Goal: Find specific page/section: Find specific page/section

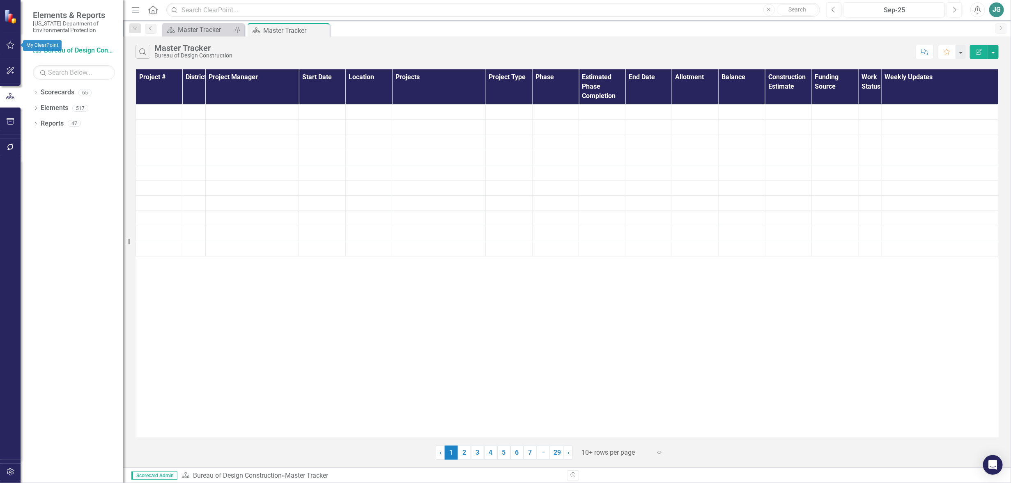
click at [6, 46] on icon "button" at bounding box center [10, 45] width 9 height 7
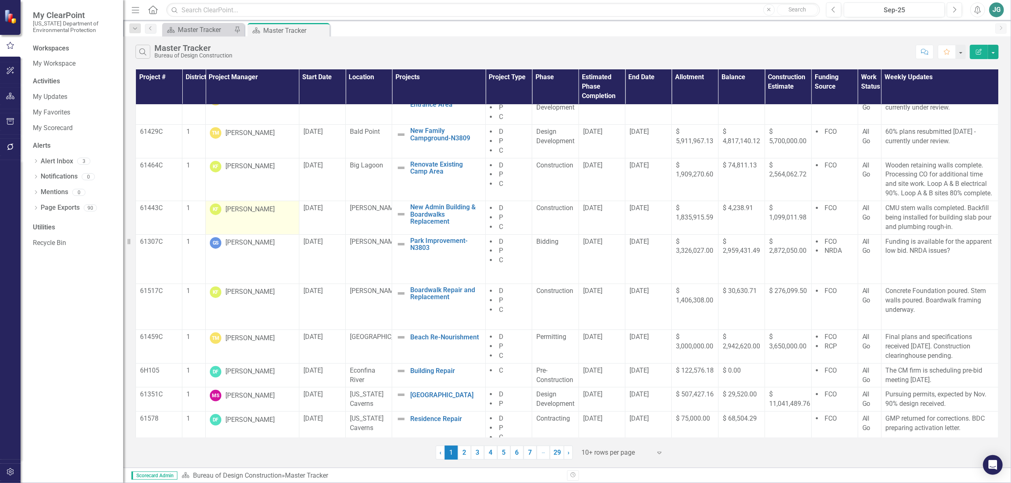
scroll to position [21, 0]
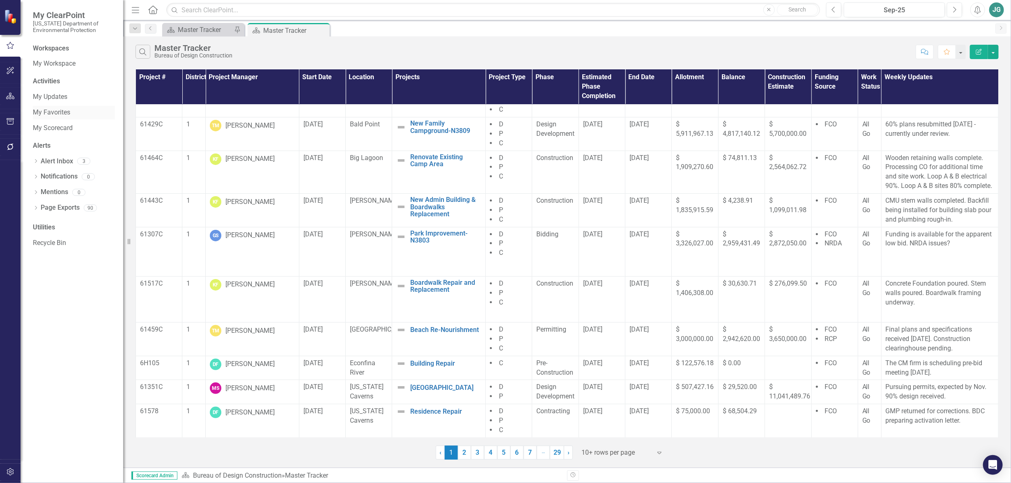
click at [64, 111] on link "My Favorites" at bounding box center [74, 112] width 82 height 9
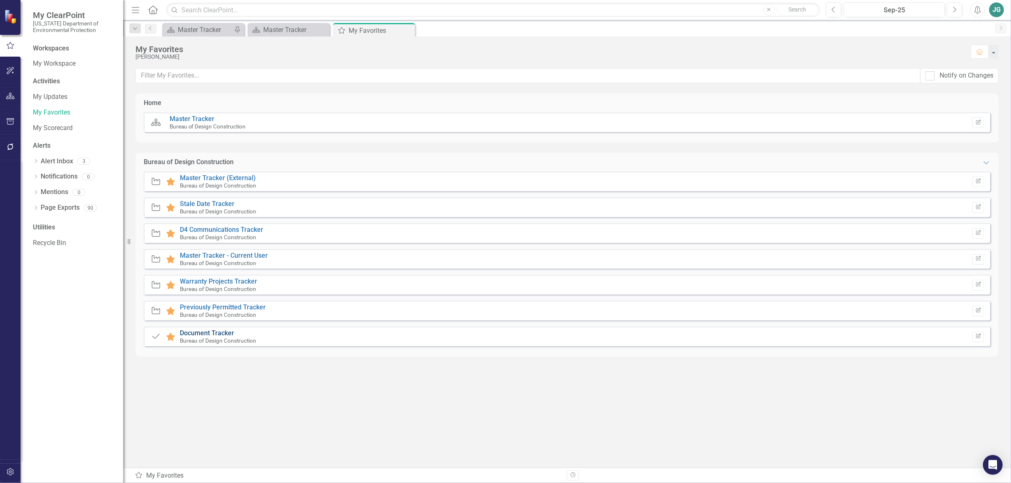
click at [216, 333] on link "Document Tracker" at bounding box center [207, 333] width 54 height 8
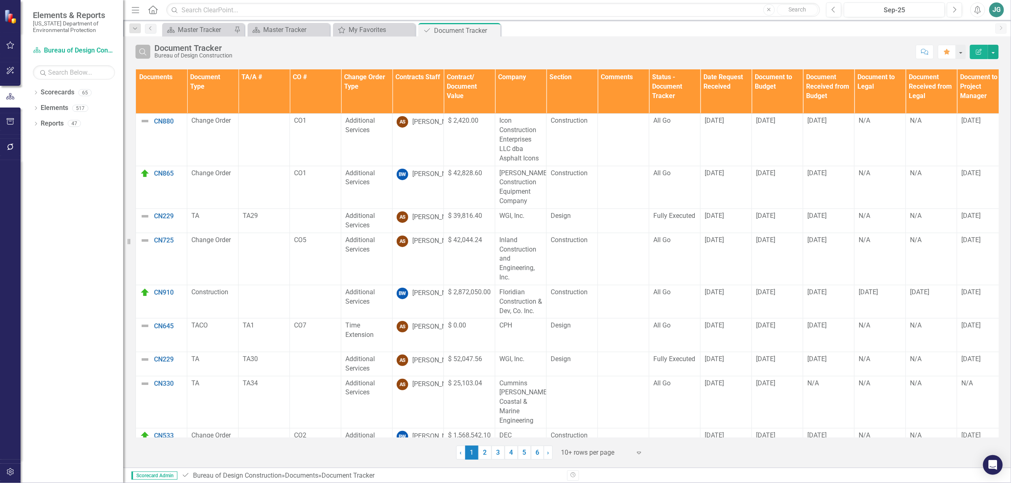
click at [144, 49] on icon "Search" at bounding box center [142, 51] width 9 height 7
click at [199, 50] on input "text" at bounding box center [532, 52] width 757 height 15
type input "[PERSON_NAME]"
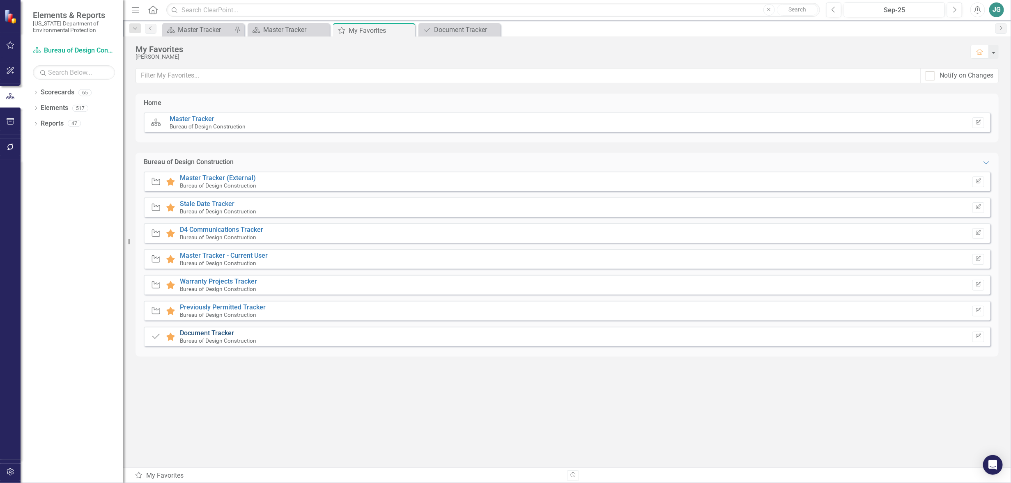
click at [207, 331] on link "Document Tracker" at bounding box center [207, 333] width 54 height 8
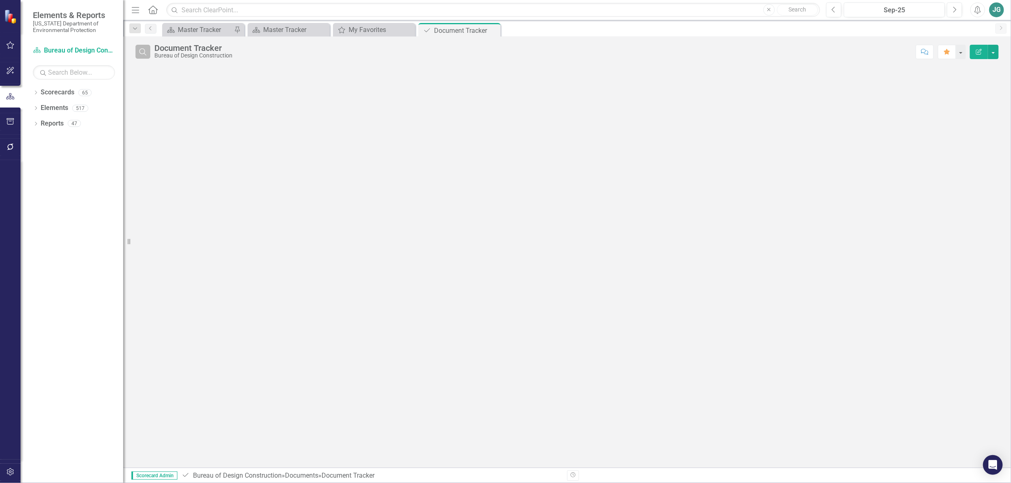
click at [143, 50] on icon "Search" at bounding box center [142, 51] width 9 height 7
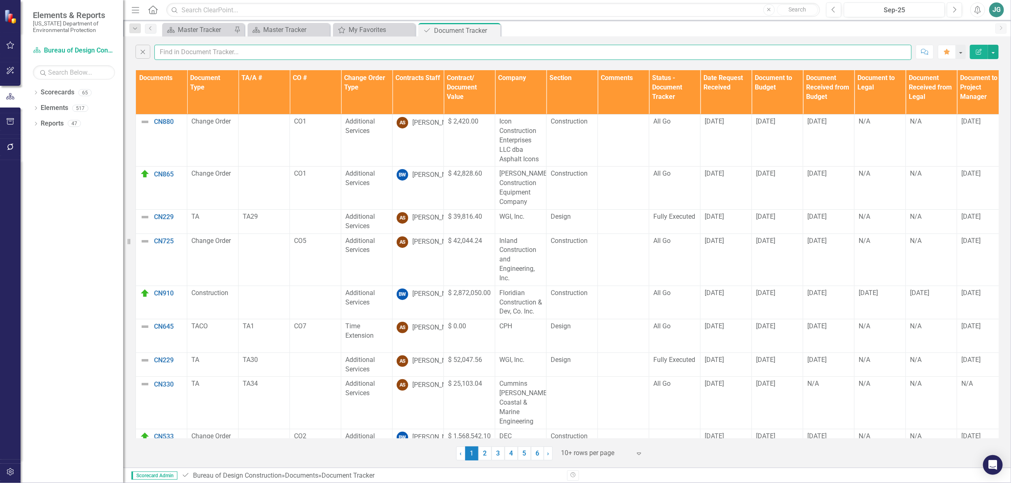
click at [180, 53] on input "text" at bounding box center [532, 52] width 757 height 15
click at [190, 52] on input "text" at bounding box center [532, 52] width 757 height 15
click at [130, 326] on div "Documents Document Type TA/A # CO # Change Order Type Contracts Staff Contract/…" at bounding box center [567, 264] width 888 height 393
click at [594, 454] on div at bounding box center [596, 453] width 70 height 11
click at [598, 436] on div "Display All Rows" at bounding box center [603, 439] width 77 height 9
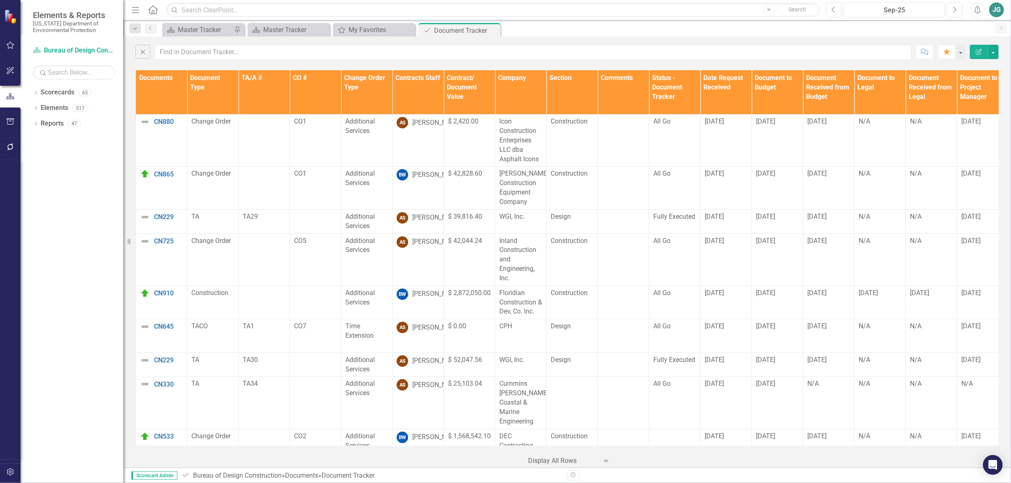
click at [0, 0] on icon at bounding box center [0, 0] width 0 height 0
click at [510, 26] on div "Scorecard Master Tracker Pin Scorecard Master Tracker Close Document Document T…" at bounding box center [576, 29] width 831 height 13
click at [174, 54] on input "text" at bounding box center [532, 52] width 757 height 15
type input "cn913"
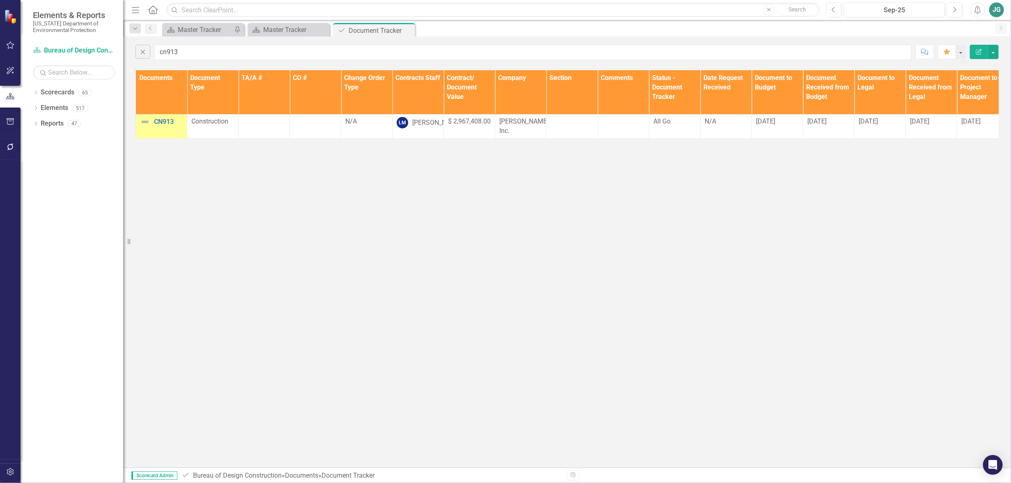
click at [10, 44] on icon "button" at bounding box center [10, 45] width 9 height 7
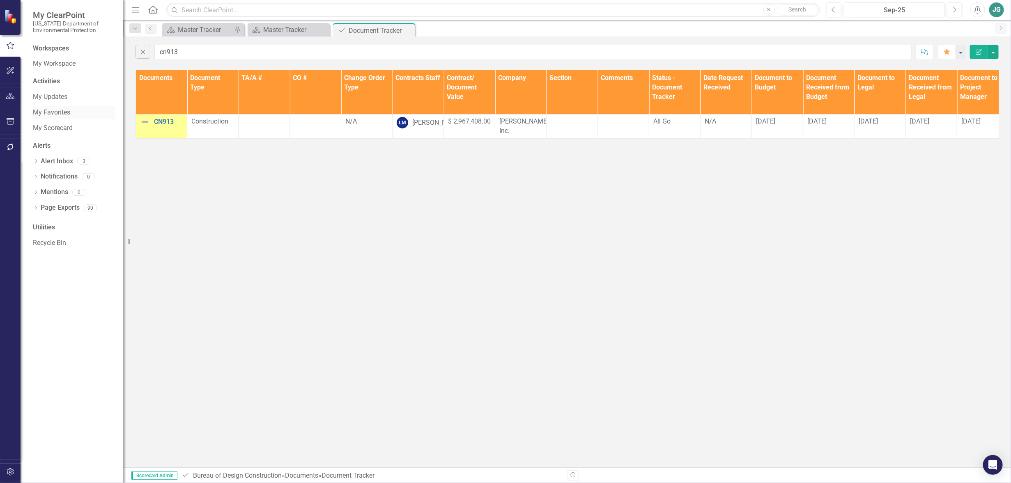
click at [55, 110] on link "My Favorites" at bounding box center [74, 112] width 82 height 9
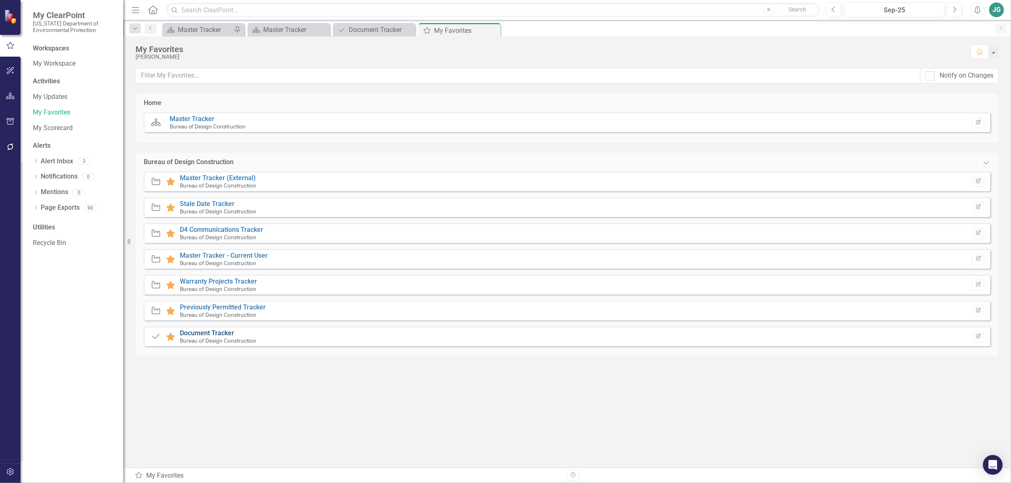
click at [192, 334] on link "Document Tracker" at bounding box center [207, 333] width 54 height 8
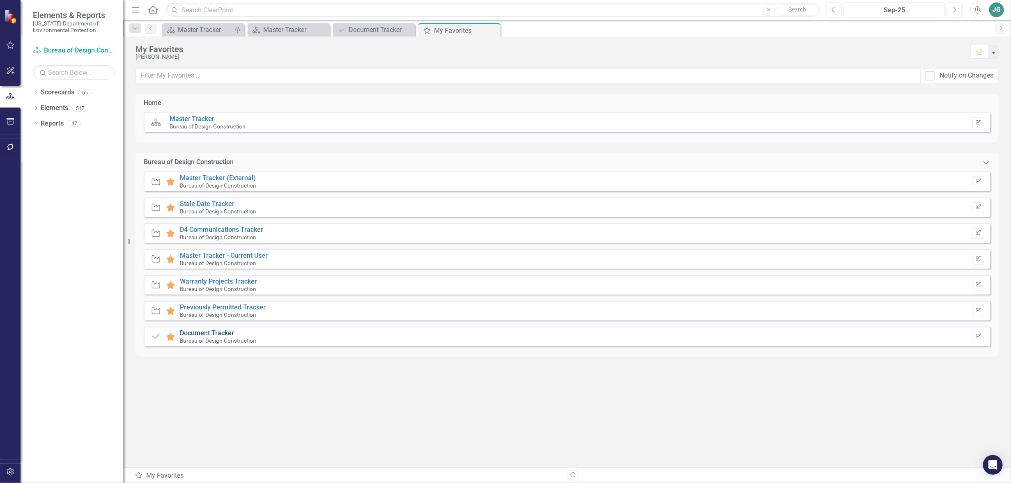
click at [218, 334] on link "Document Tracker" at bounding box center [207, 333] width 54 height 8
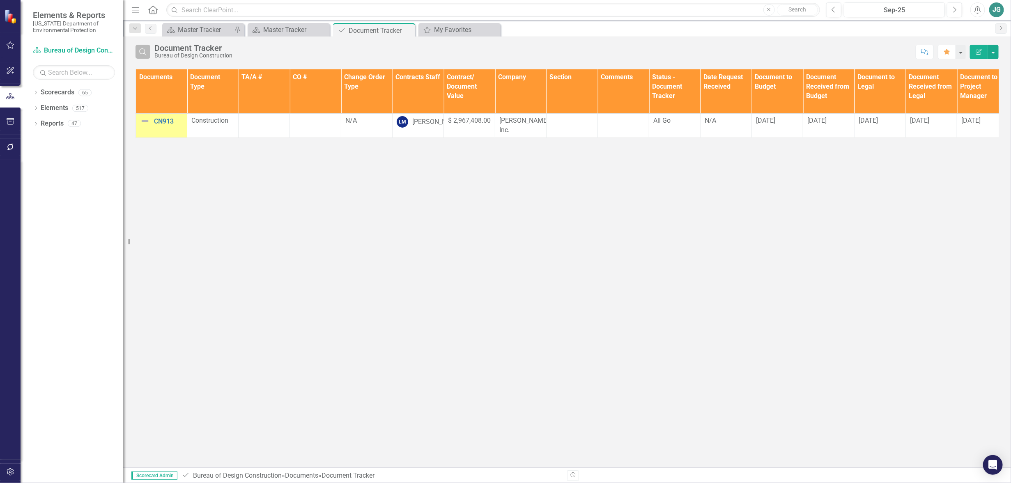
click at [144, 52] on icon "button" at bounding box center [142, 51] width 7 height 7
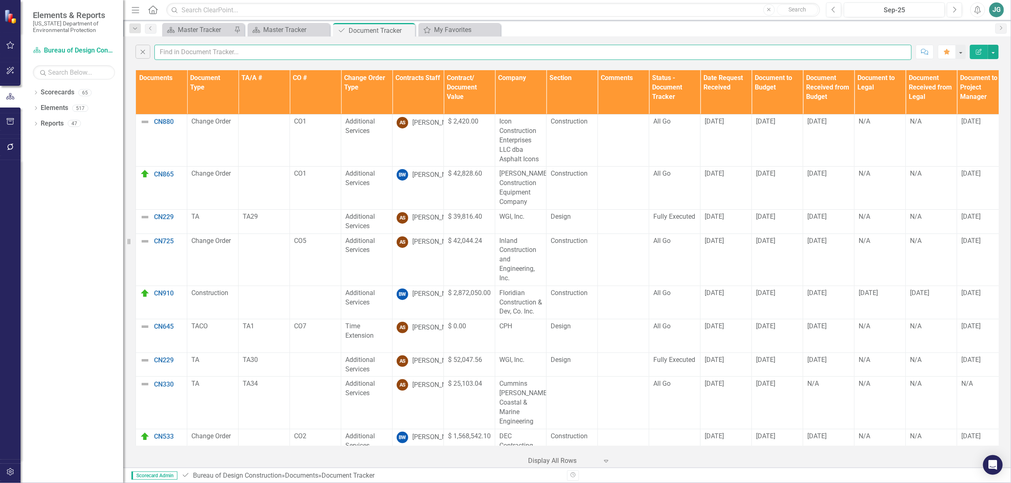
click at [246, 50] on input "text" at bounding box center [532, 52] width 757 height 15
click at [395, 53] on input "text" at bounding box center [532, 52] width 757 height 15
click at [396, 65] on div "Close Comment Favorite Edit Report Documents Document Type TA/A # CO # Change O…" at bounding box center [567, 253] width 888 height 432
click at [565, 464] on div at bounding box center [563, 461] width 70 height 11
click at [565, 444] on div "Display All Rows" at bounding box center [571, 446] width 77 height 9
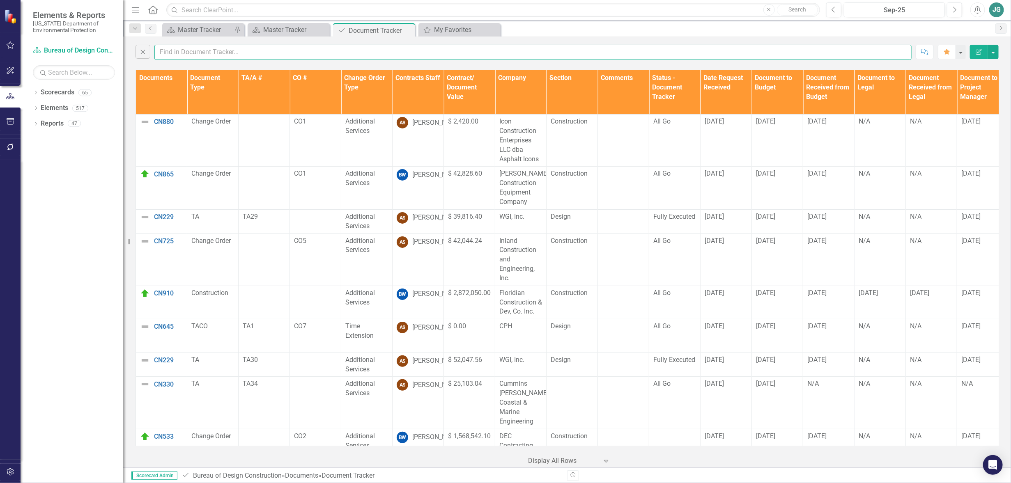
click at [177, 53] on input "text" at bounding box center [532, 52] width 757 height 15
drag, startPoint x: 257, startPoint y: 53, endPoint x: 27, endPoint y: 46, distance: 230.4
click at [27, 46] on div "Elements & Reports [US_STATE] Department of Environmental Protection Scorecard …" at bounding box center [505, 241] width 1011 height 483
click at [164, 51] on input "text" at bounding box center [532, 52] width 757 height 15
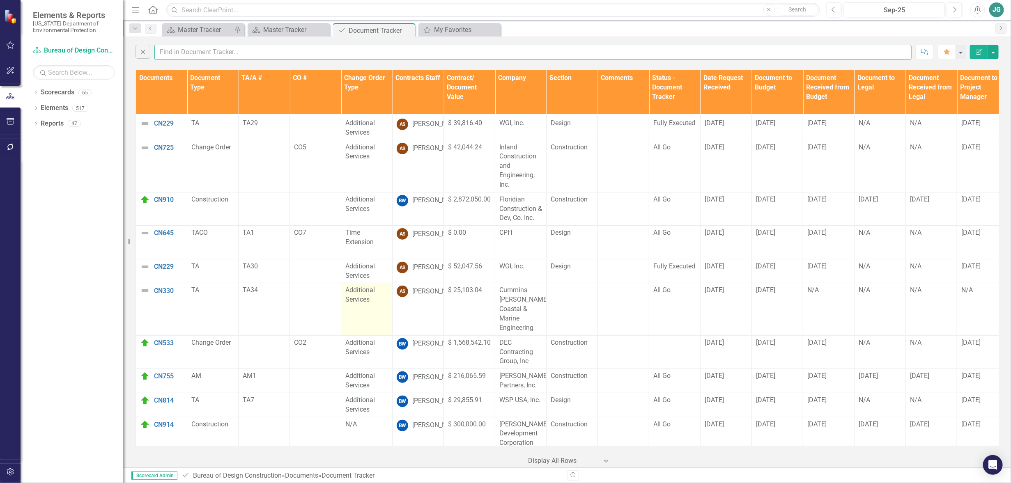
scroll to position [205, 0]
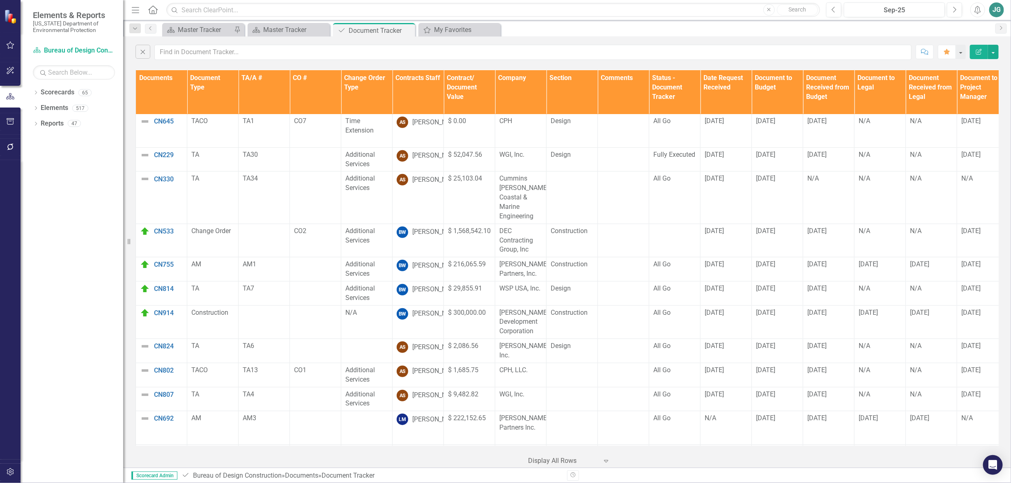
click at [531, 35] on div "Scorecard Master Tracker Pin Scorecard Master Tracker Close Document Document T…" at bounding box center [576, 29] width 831 height 13
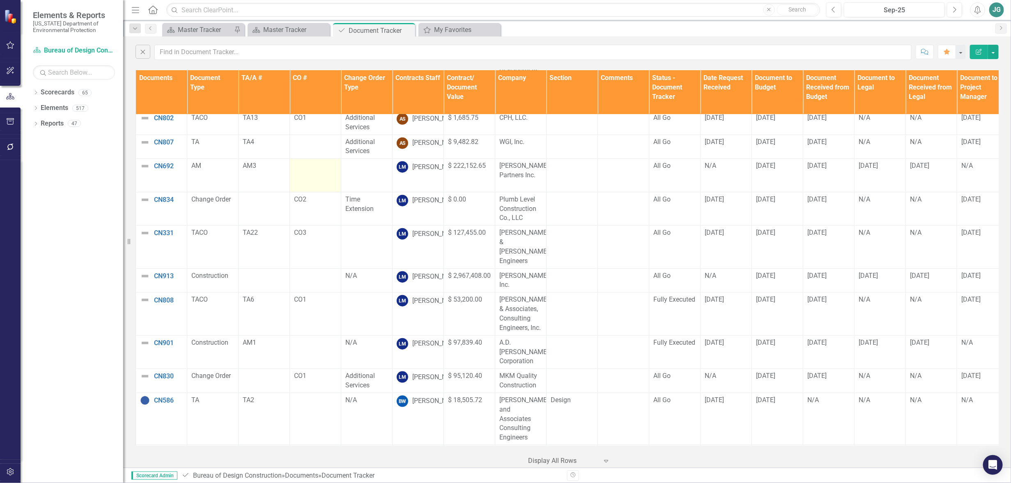
scroll to position [286, 0]
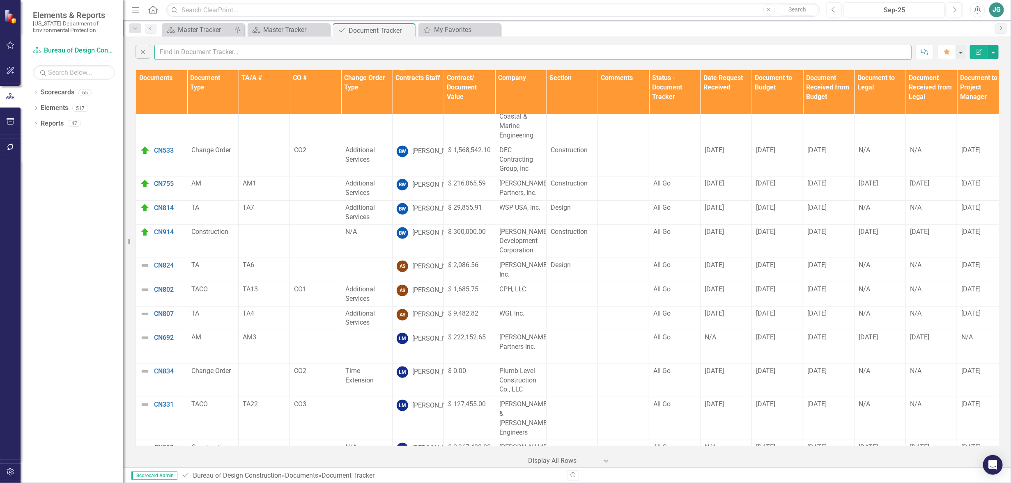
click at [215, 53] on input "text" at bounding box center [532, 52] width 757 height 15
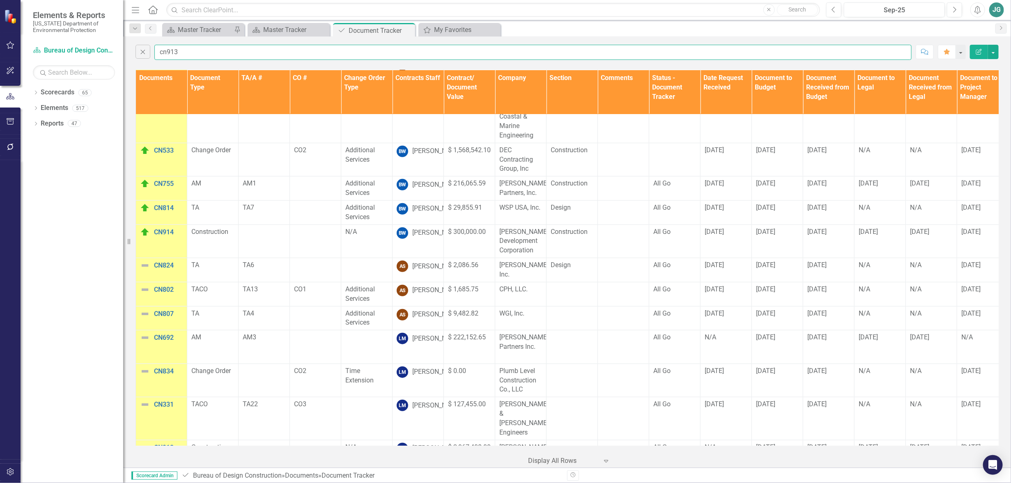
type input "cn913"
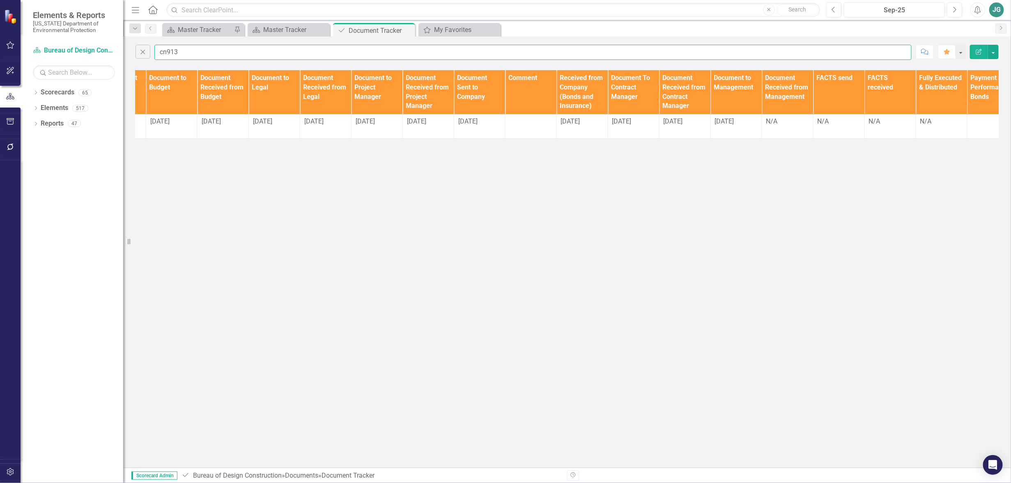
scroll to position [0, 625]
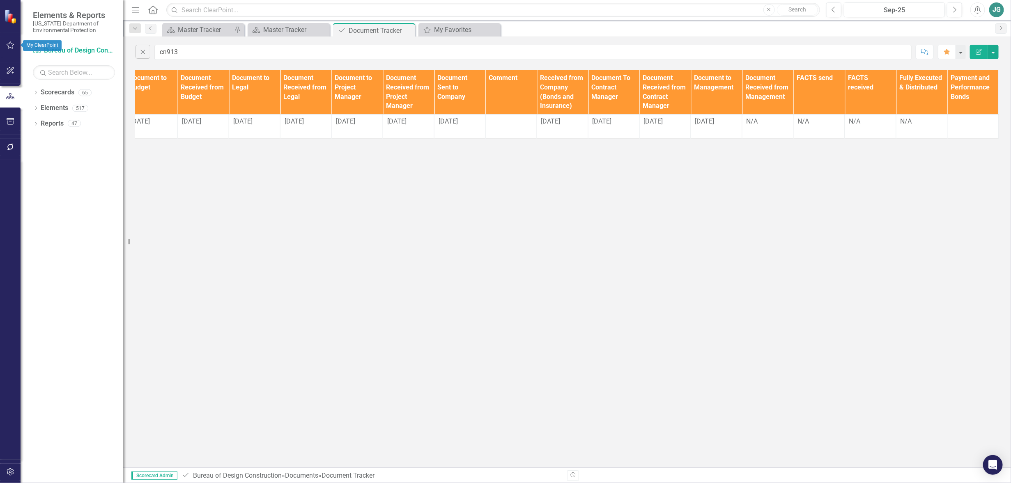
click at [6, 42] on button "button" at bounding box center [10, 45] width 18 height 17
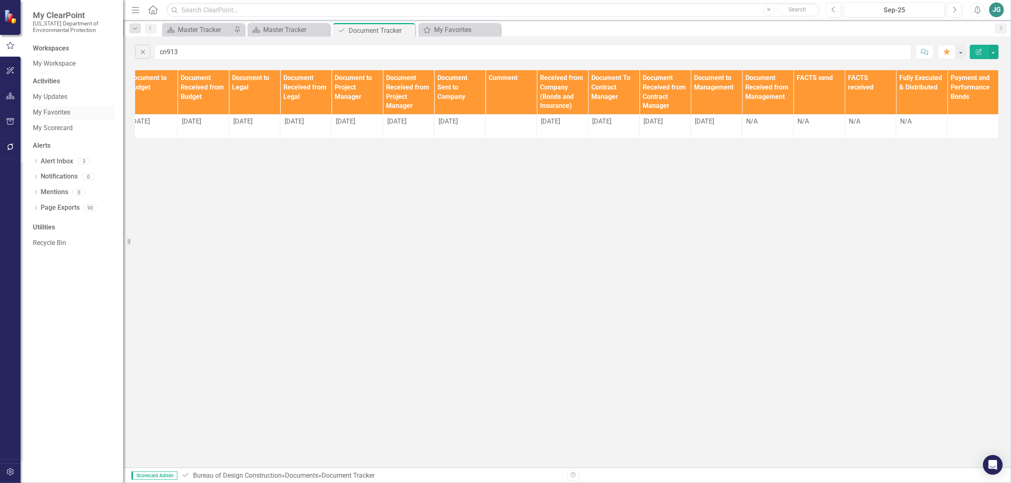
click at [62, 113] on link "My Favorites" at bounding box center [74, 112] width 82 height 9
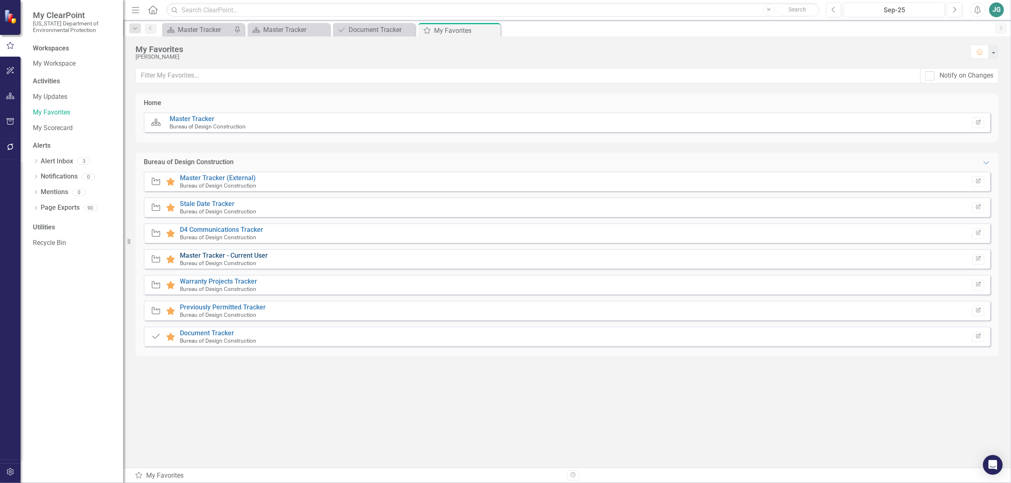
click at [246, 255] on link "Master Tracker - Current User" at bounding box center [224, 256] width 88 height 8
